Goal: Navigation & Orientation: Find specific page/section

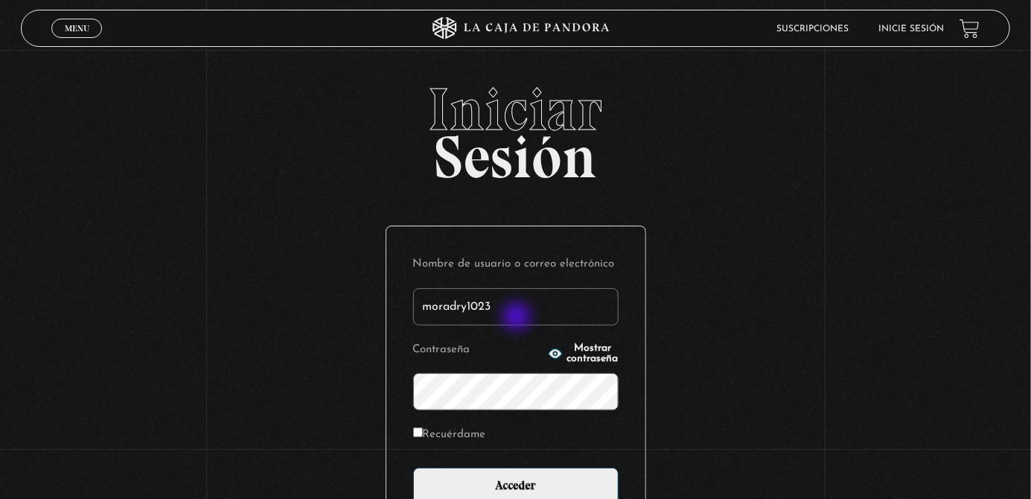
paste input ","
paste input "@"
click at [485, 323] on input "moradry1023,@" at bounding box center [515, 306] width 205 height 37
click at [493, 324] on input "moradry1023,@" at bounding box center [515, 306] width 205 height 37
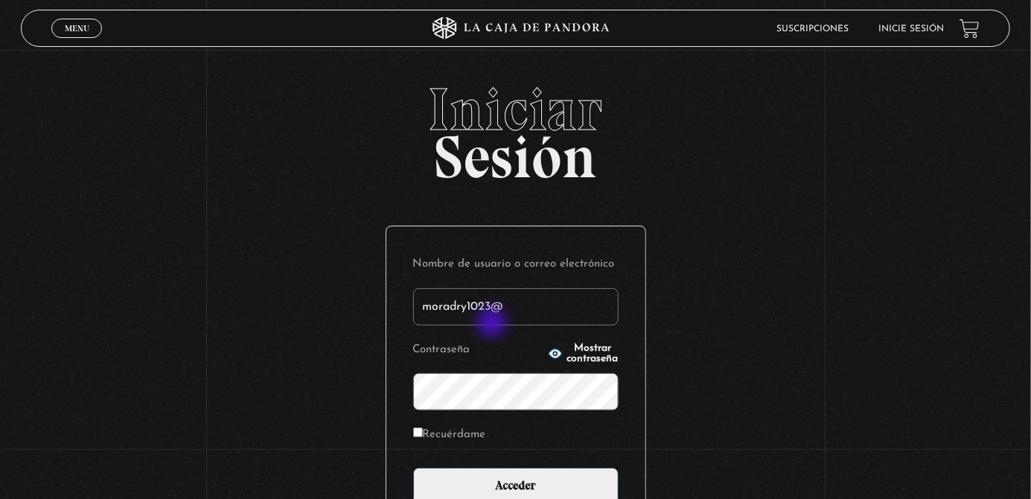
click at [528, 325] on input "moradry1023@" at bounding box center [515, 306] width 205 height 37
type input "[EMAIL_ADDRESS][DOMAIN_NAME]"
click at [548, 361] on icon "button" at bounding box center [555, 353] width 15 height 15
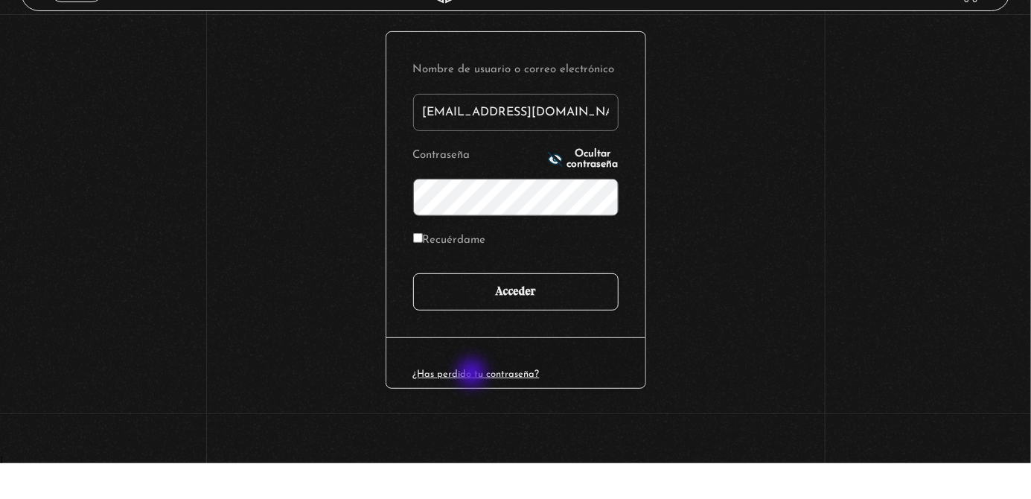
click at [540, 334] on input "Acceder" at bounding box center [515, 327] width 205 height 37
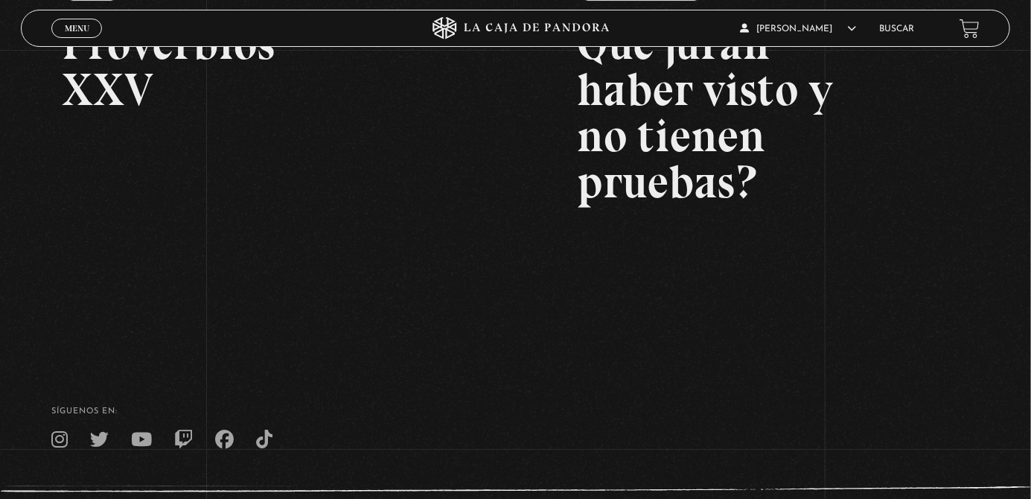
scroll to position [295, 0]
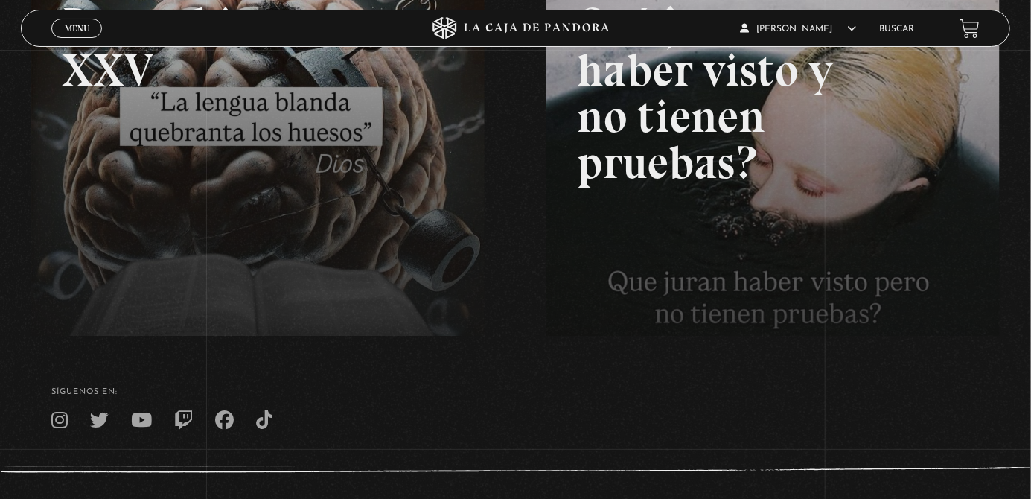
click at [218, 254] on link at bounding box center [546, 186] width 1031 height 499
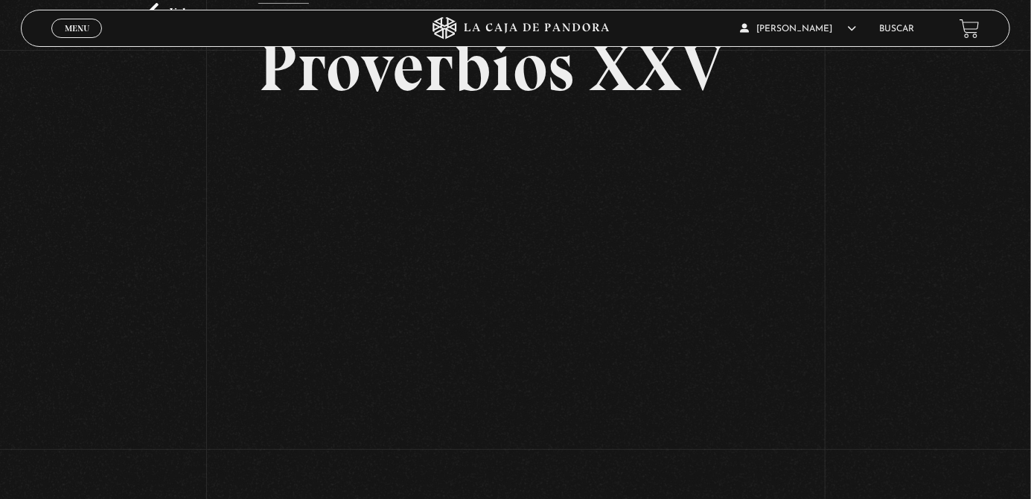
scroll to position [97, 0]
